Goal: Information Seeking & Learning: Learn about a topic

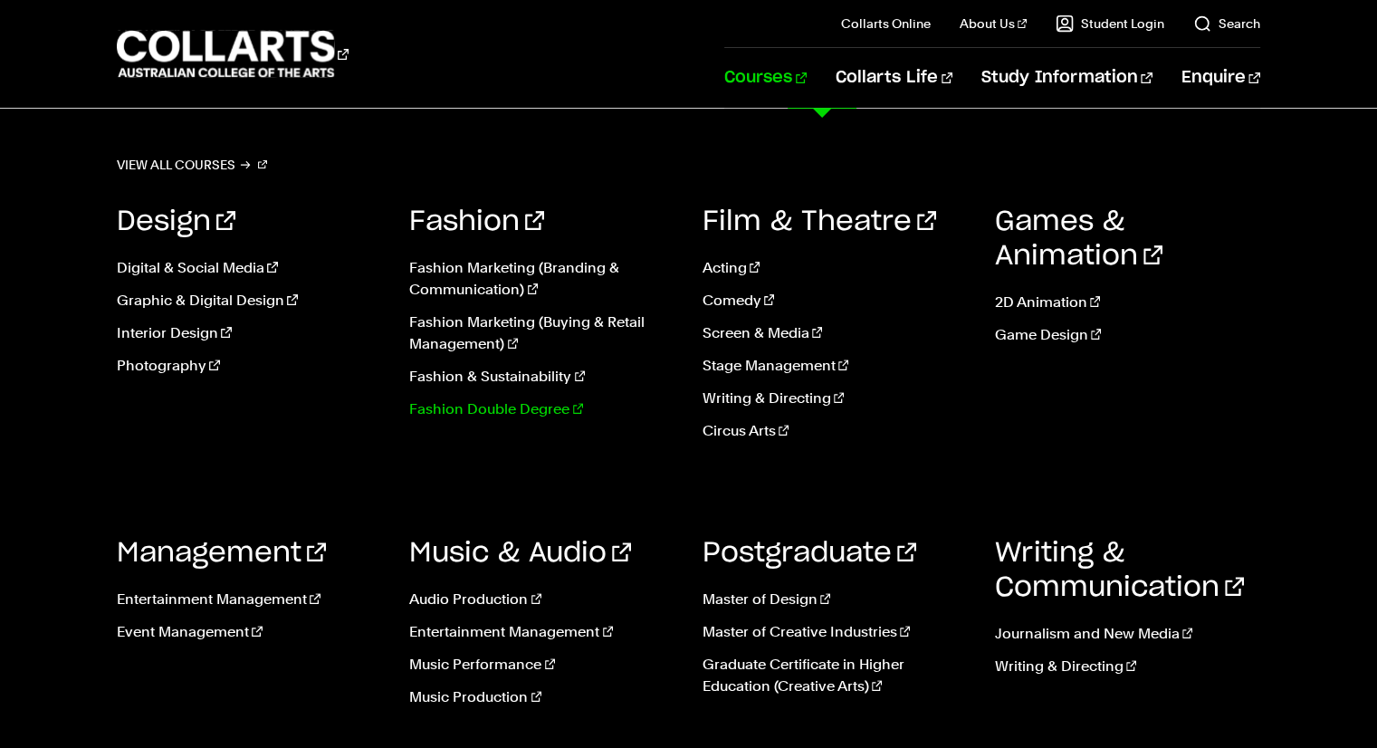
scroll to position [538, 0]
click at [760, 330] on link "Screen & Media" at bounding box center [835, 333] width 265 height 22
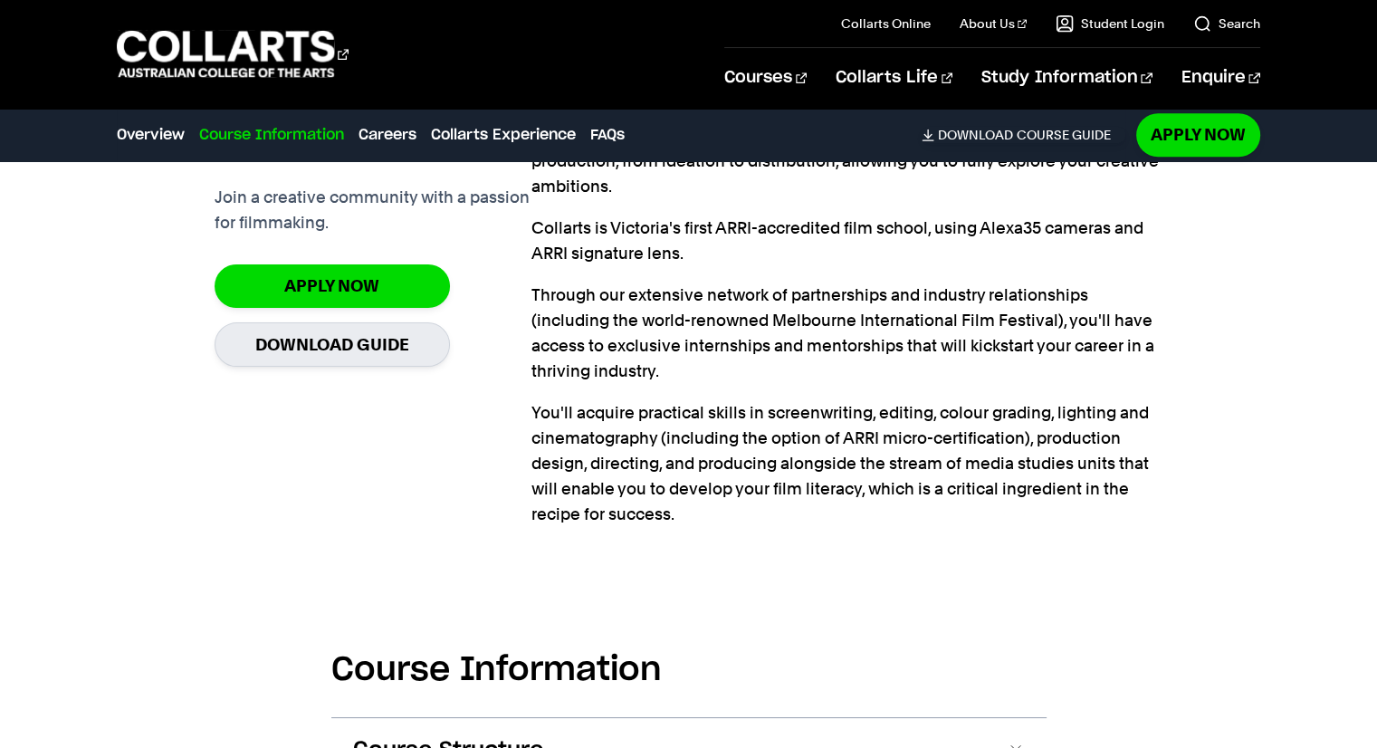
scroll to position [1969, 0]
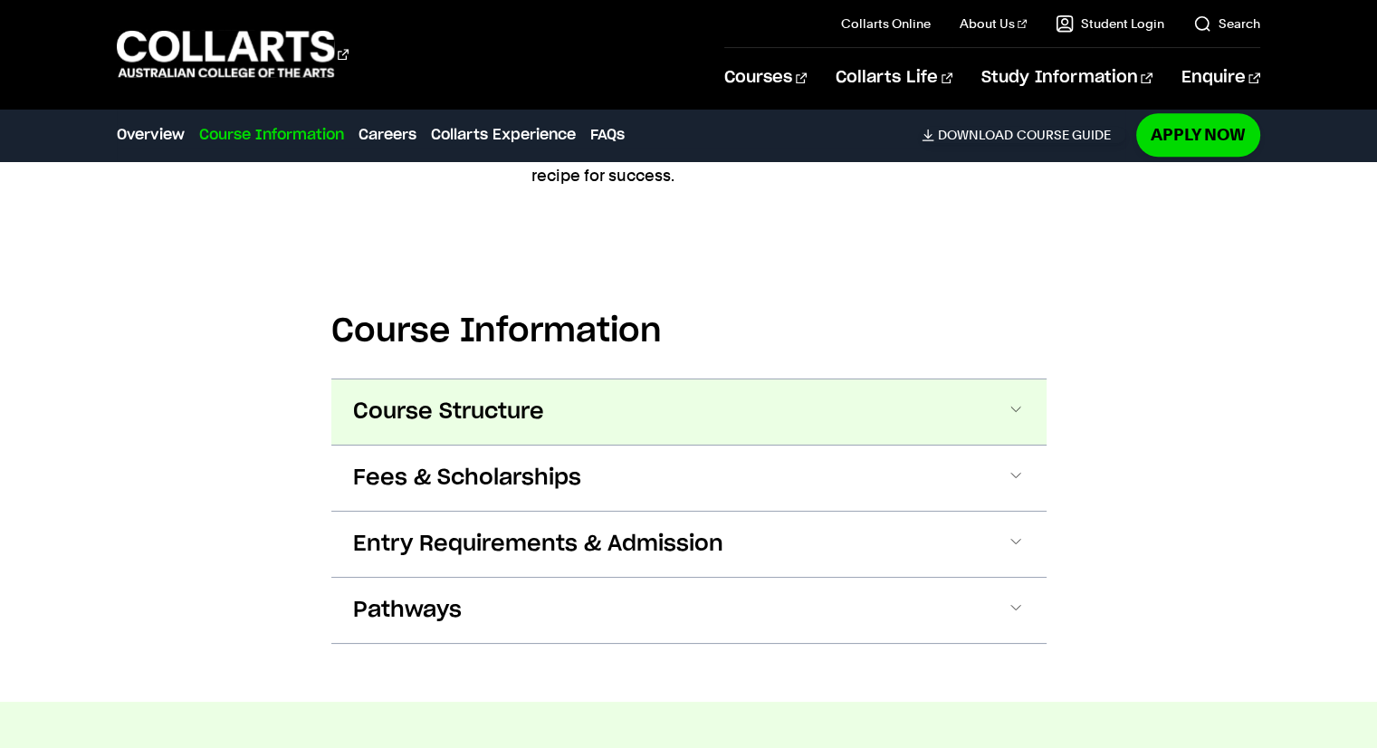
click at [450, 395] on button "Course Structure" at bounding box center [688, 411] width 715 height 65
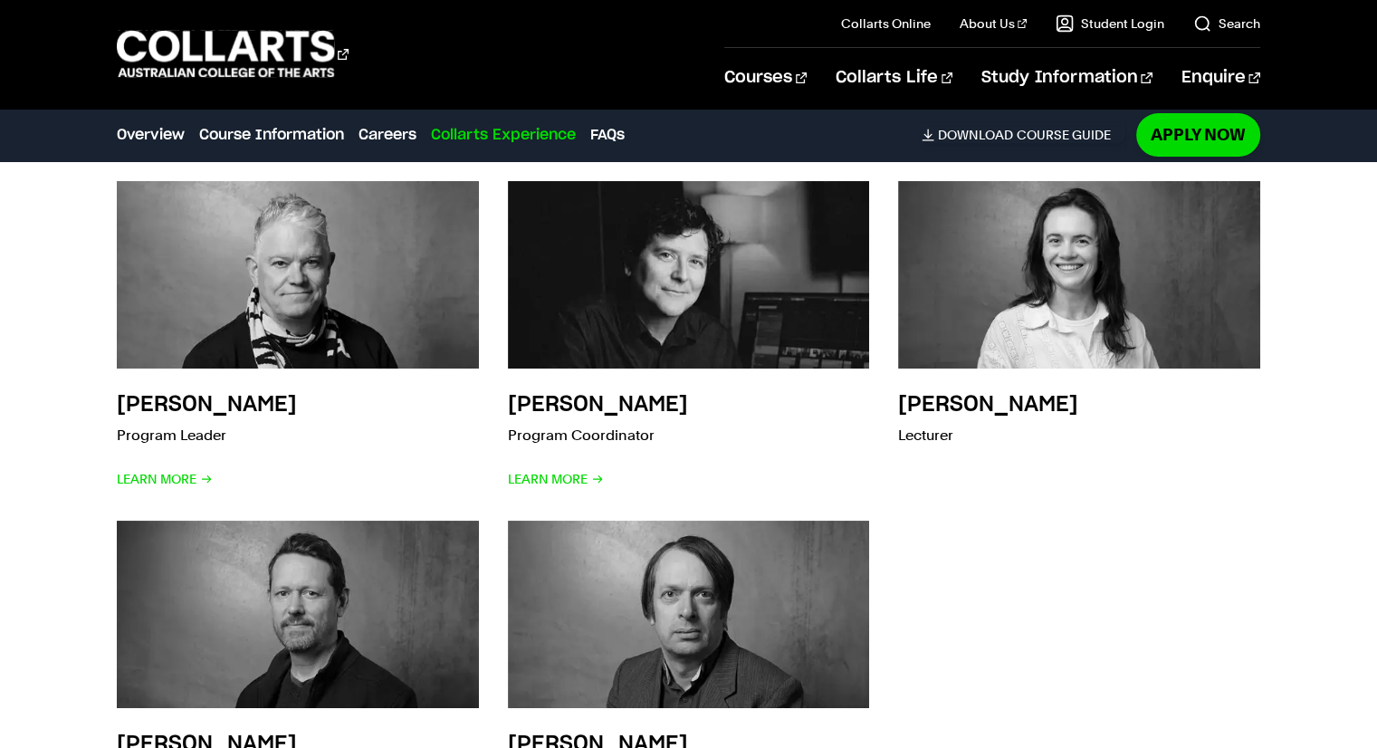
scroll to position [7119, 0]
